Goal: Task Accomplishment & Management: Manage account settings

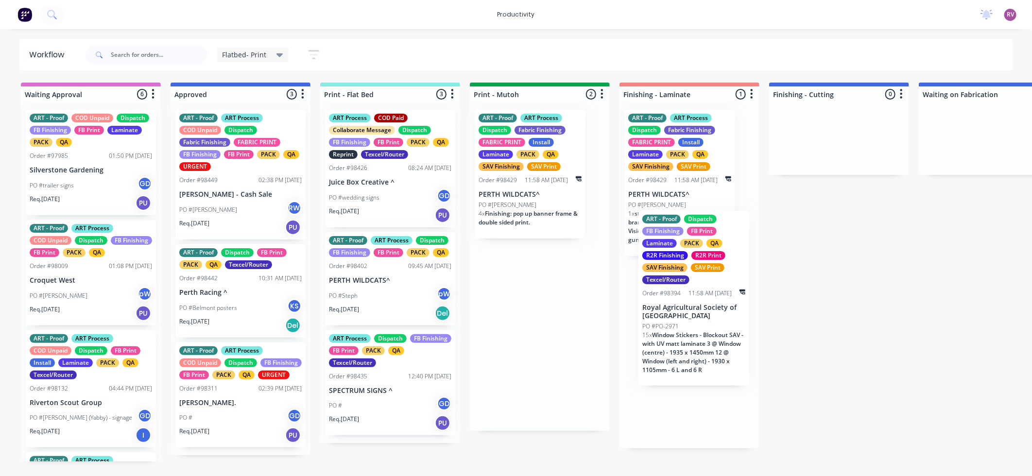
drag, startPoint x: 560, startPoint y: 249, endPoint x: 685, endPoint y: 344, distance: 156.8
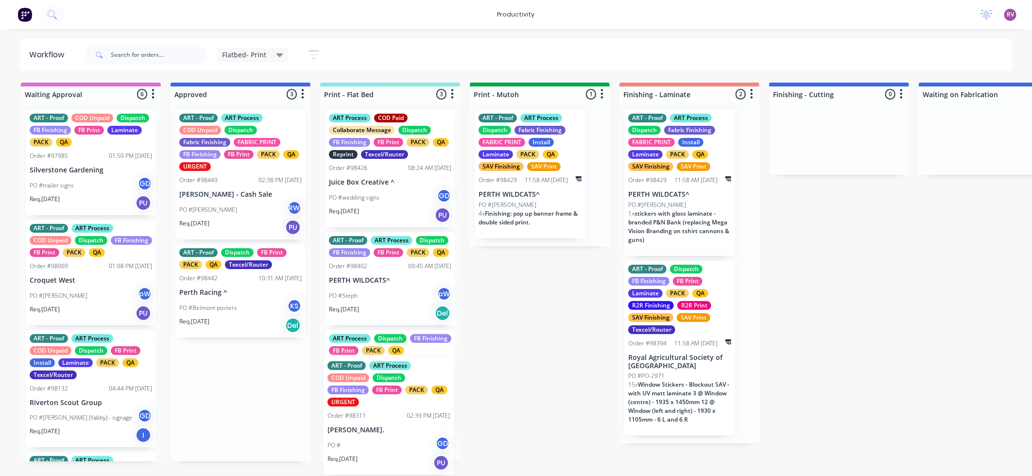
scroll to position [108, 0]
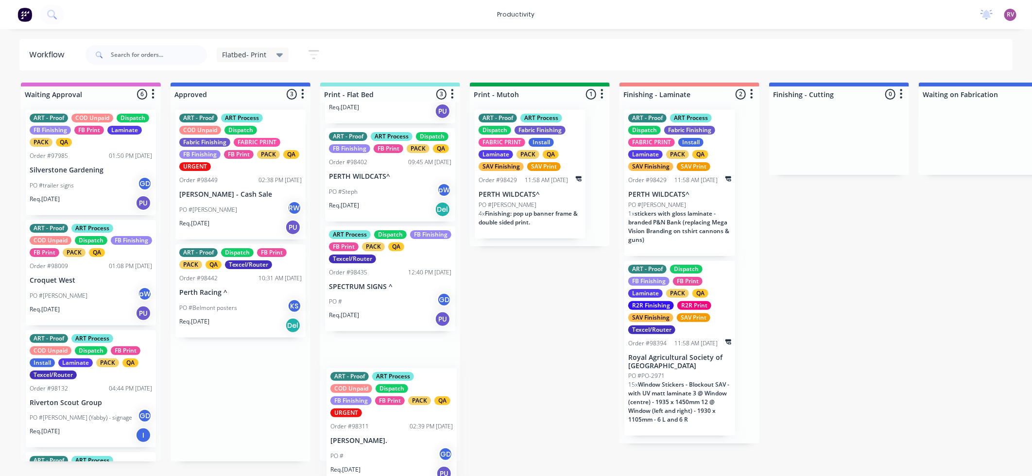
drag, startPoint x: 239, startPoint y: 418, endPoint x: 394, endPoint y: 440, distance: 156.6
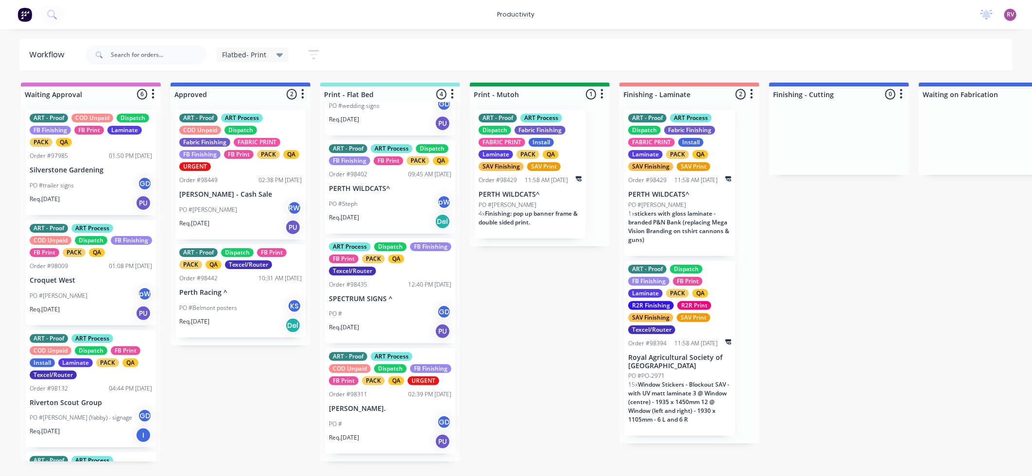
click at [232, 312] on p "PO #Belmont posters" at bounding box center [208, 308] width 58 height 9
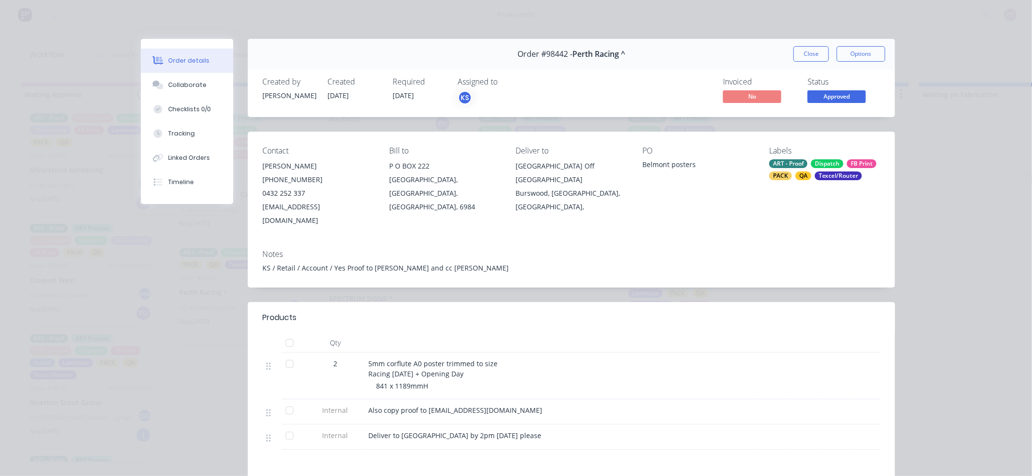
click at [799, 45] on div "Order #98442 - Perth Racing ^ Close Options" at bounding box center [571, 54] width 647 height 31
click at [804, 52] on button "Close" at bounding box center [811, 54] width 35 height 16
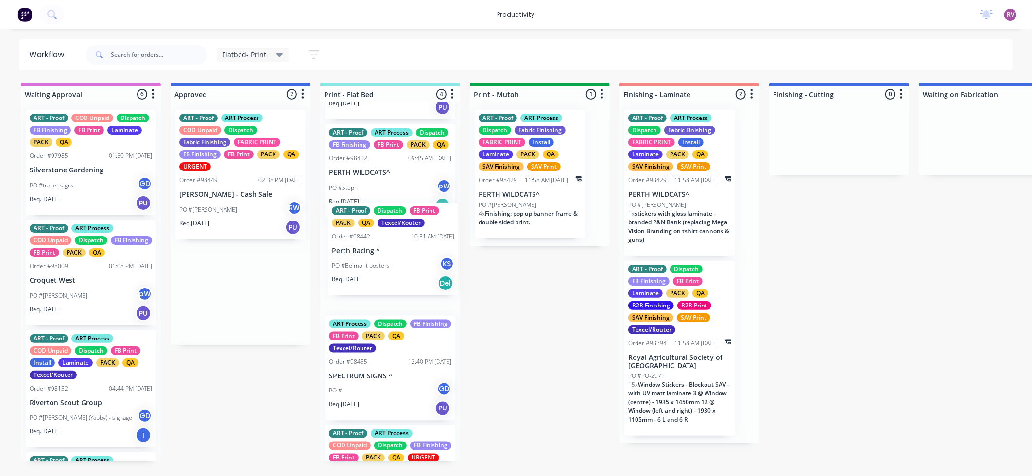
drag, startPoint x: 225, startPoint y: 302, endPoint x: 382, endPoint y: 259, distance: 163.6
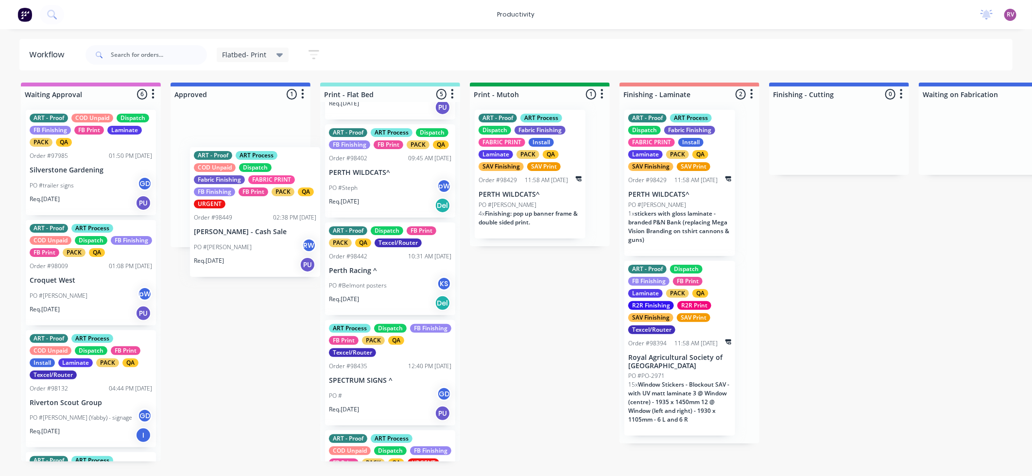
drag, startPoint x: 249, startPoint y: 249, endPoint x: 260, endPoint y: 263, distance: 17.7
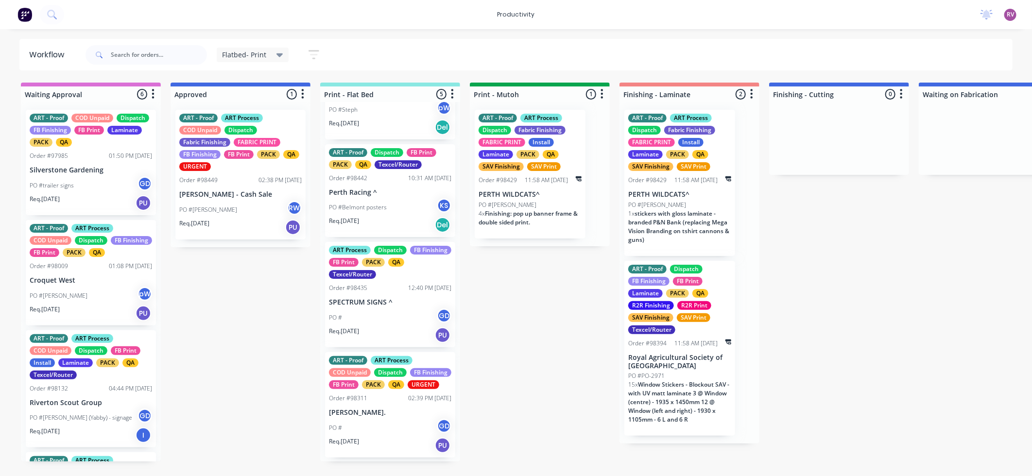
scroll to position [195, 0]
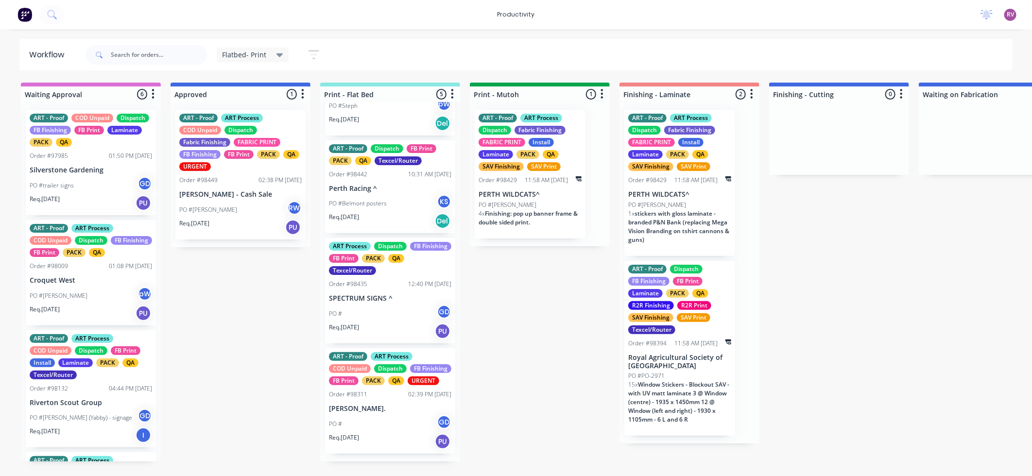
click at [257, 228] on div "Req. [DATE] PU" at bounding box center [240, 227] width 122 height 17
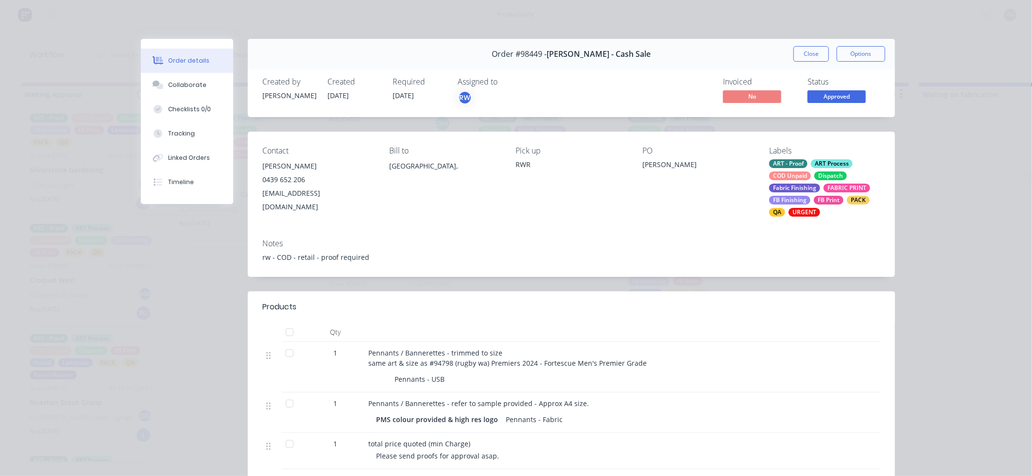
drag, startPoint x: 796, startPoint y: 56, endPoint x: 791, endPoint y: 61, distance: 7.2
click at [796, 56] on button "Close" at bounding box center [811, 54] width 35 height 16
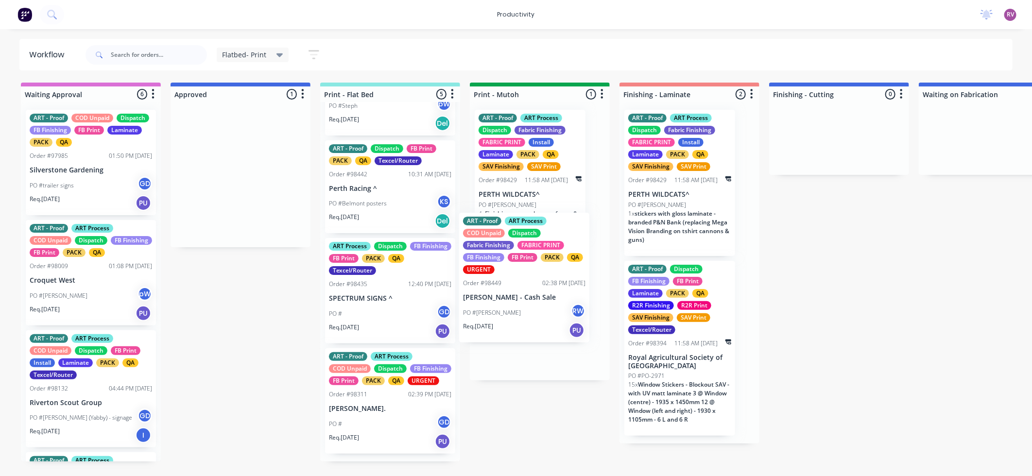
drag, startPoint x: 229, startPoint y: 219, endPoint x: 517, endPoint y: 325, distance: 306.4
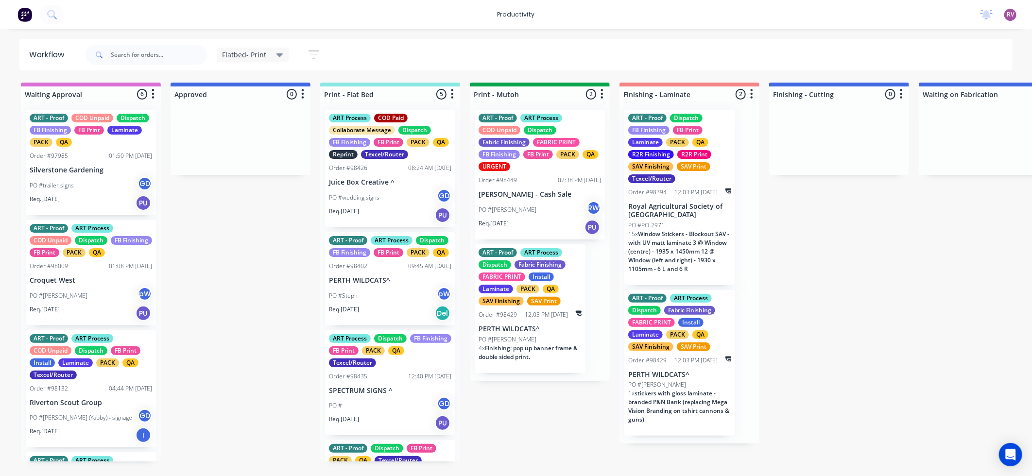
click at [402, 305] on div "PO #Steph pW" at bounding box center [390, 296] width 122 height 18
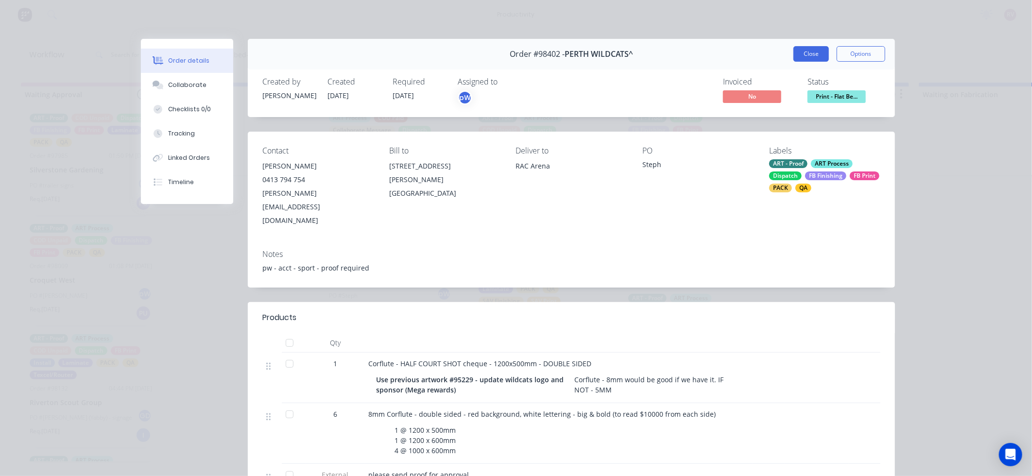
click at [808, 55] on button "Close" at bounding box center [811, 54] width 35 height 16
